Goal: Navigation & Orientation: Go to known website

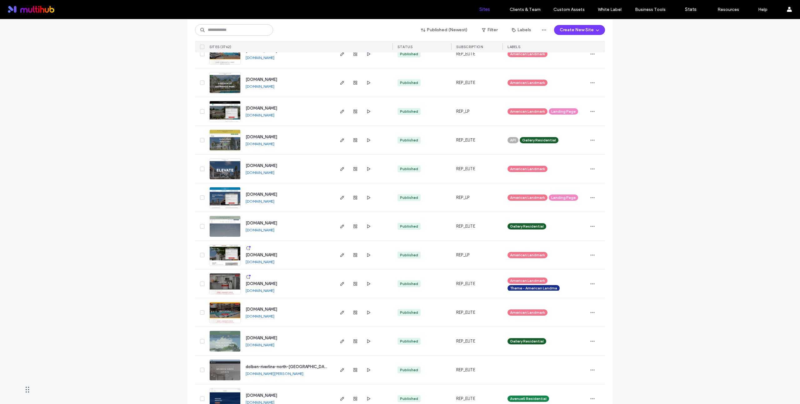
scroll to position [391, 0]
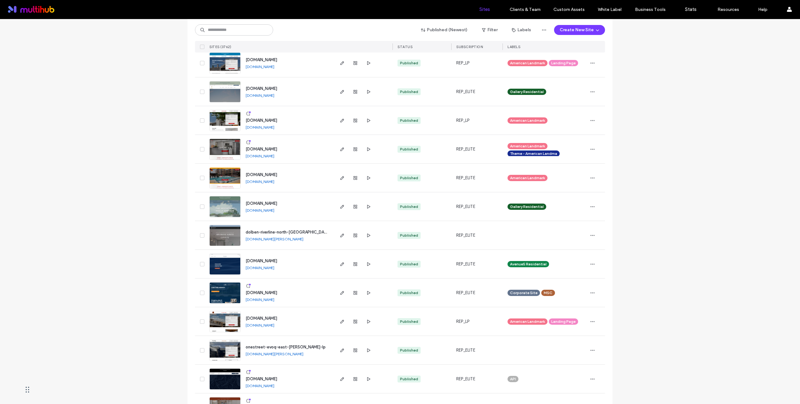
click at [269, 301] on link "[DOMAIN_NAME]" at bounding box center [260, 300] width 29 height 5
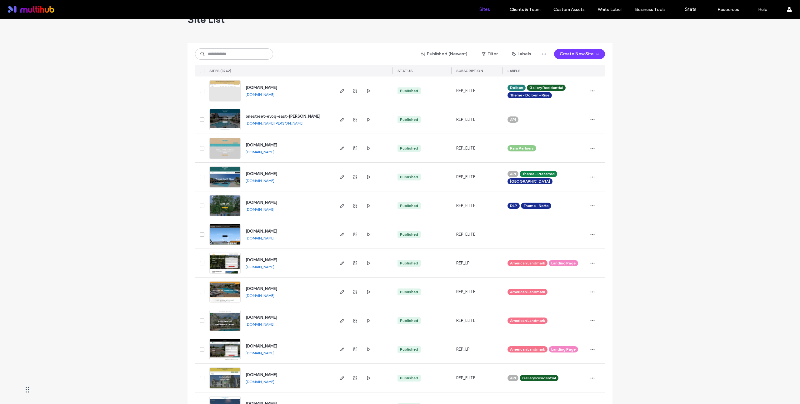
scroll to position [0, 0]
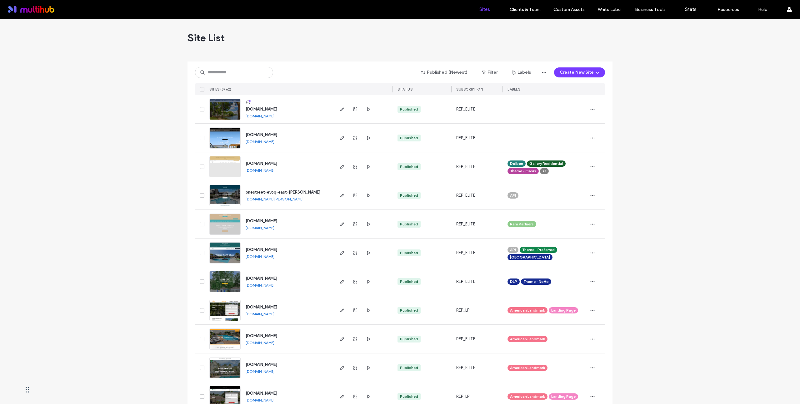
click at [265, 118] on link "www.livetheosprey.com" at bounding box center [260, 116] width 29 height 5
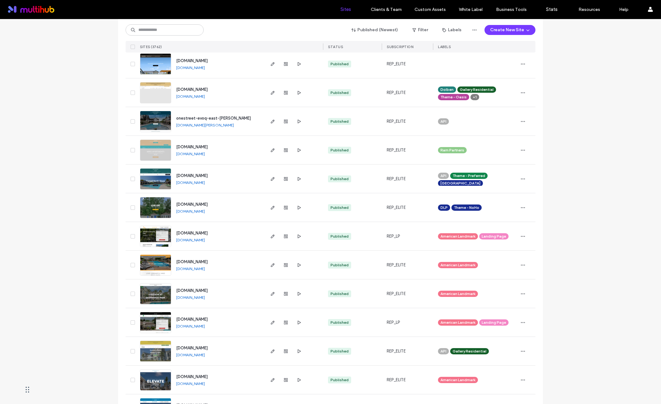
scroll to position [103, 0]
